Goal: Transaction & Acquisition: Purchase product/service

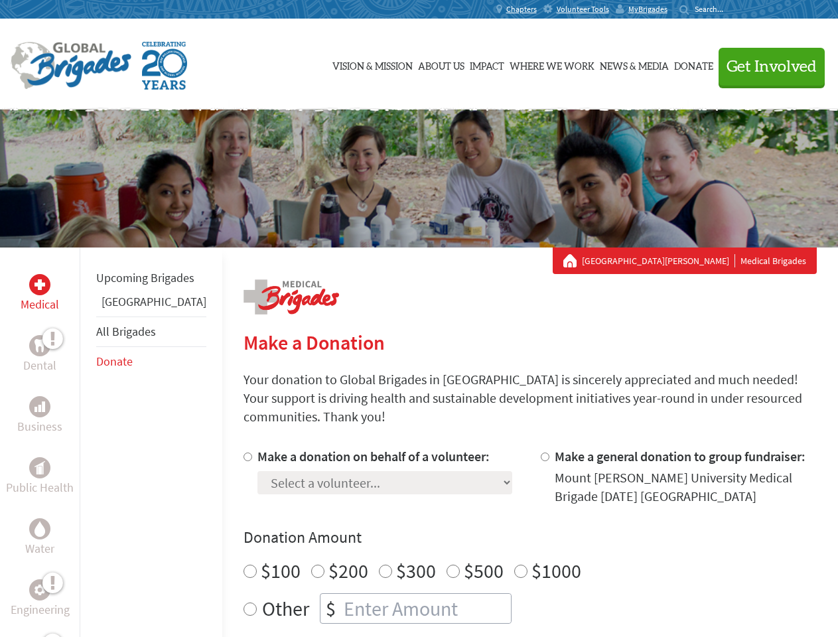
click at [733, 9] on div "Search for:" at bounding box center [706, 9] width 53 height 11
click at [766, 66] on span "Get Involved" at bounding box center [772, 67] width 90 height 16
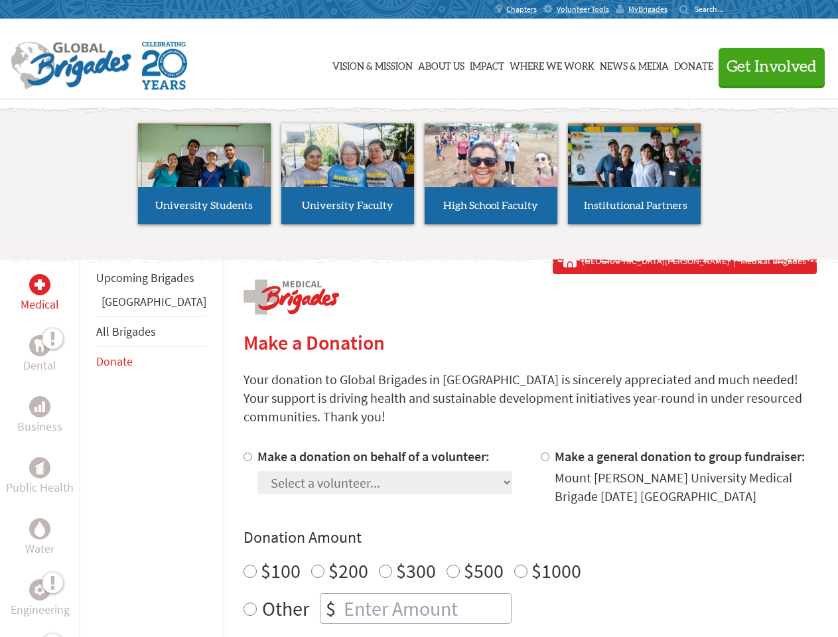
click at [419, 179] on li "High School Faculty" at bounding box center [490, 174] width 143 height 122
click at [88, 442] on div "Upcoming Brigades Guatemala All Brigades Donate" at bounding box center [151, 566] width 143 height 637
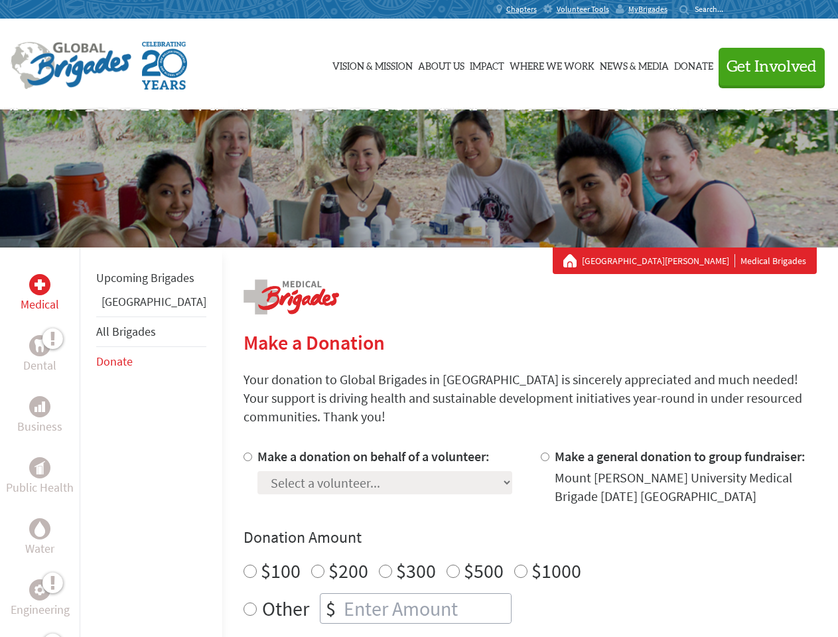
click at [507, 533] on div "Donation Amount $100 $200 $300 $500 $1000 Other $" at bounding box center [530, 575] width 573 height 97
click at [244, 453] on input "Make a donation on behalf of a volunteer:" at bounding box center [248, 457] width 9 height 9
radio input "true"
click at [541, 453] on input "Make a general donation to group fundraiser:" at bounding box center [545, 457] width 9 height 9
radio input "true"
